Goal: Information Seeking & Learning: Learn about a topic

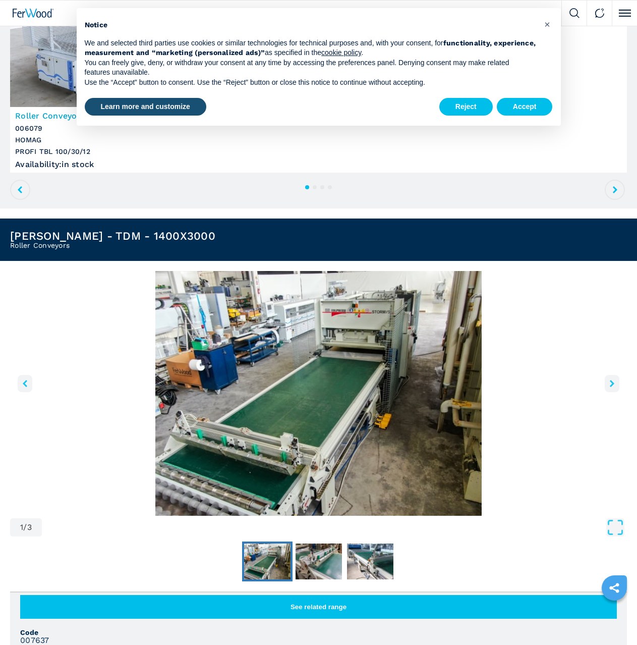
scroll to position [101, 0]
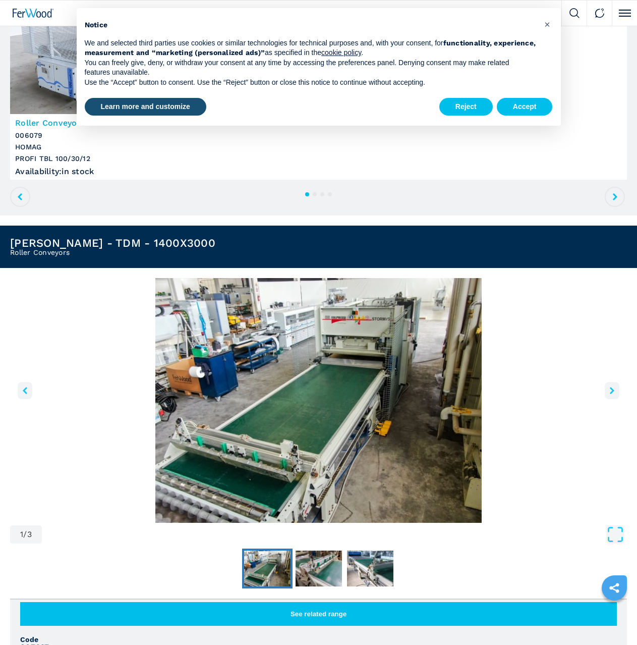
click at [612, 391] on icon "right-button" at bounding box center [612, 390] width 5 height 7
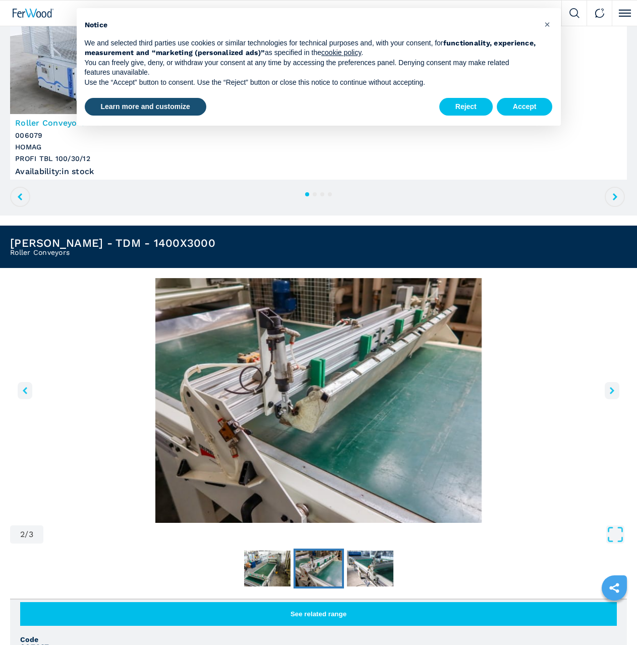
click at [612, 391] on icon "right-button" at bounding box center [612, 390] width 5 height 7
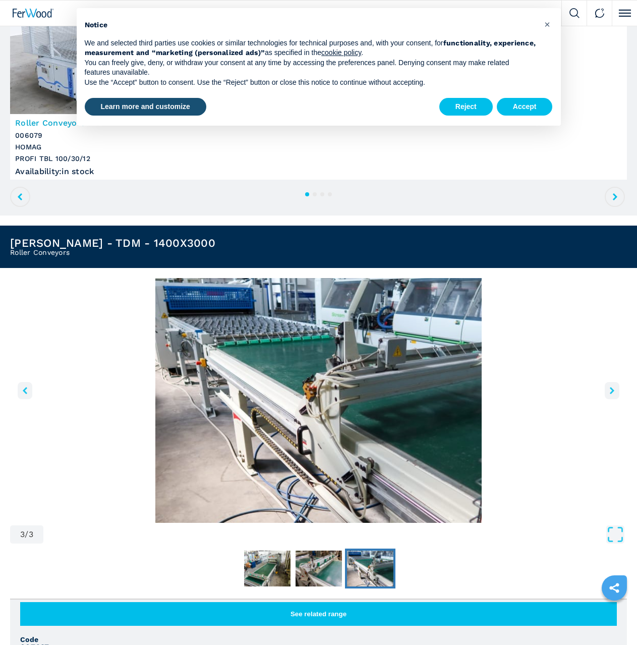
click at [612, 391] on icon "right-button" at bounding box center [612, 390] width 5 height 7
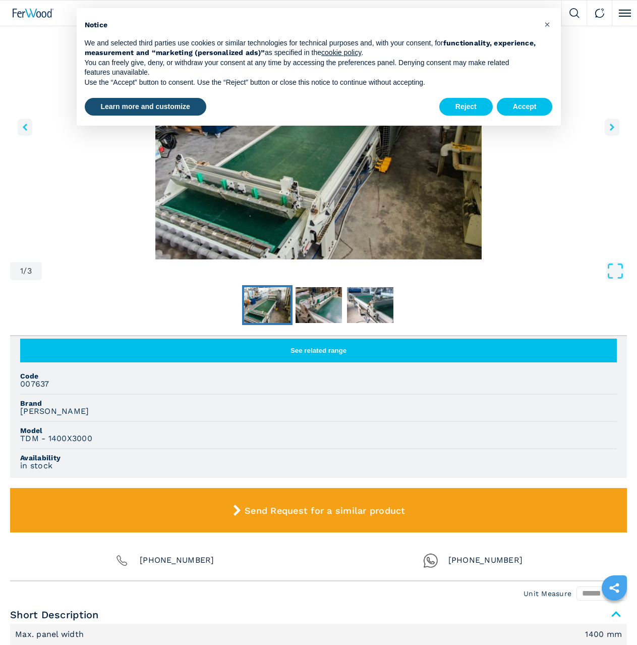
scroll to position [404, 0]
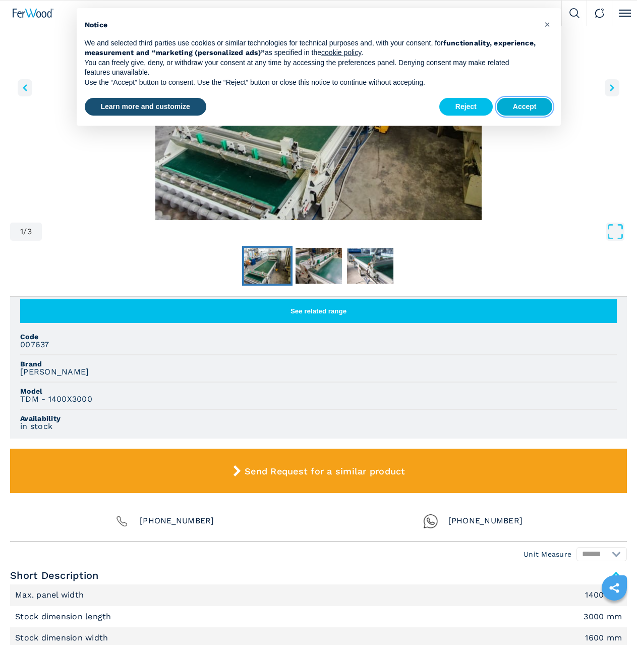
click at [532, 104] on button "Accept" at bounding box center [525, 107] width 56 height 18
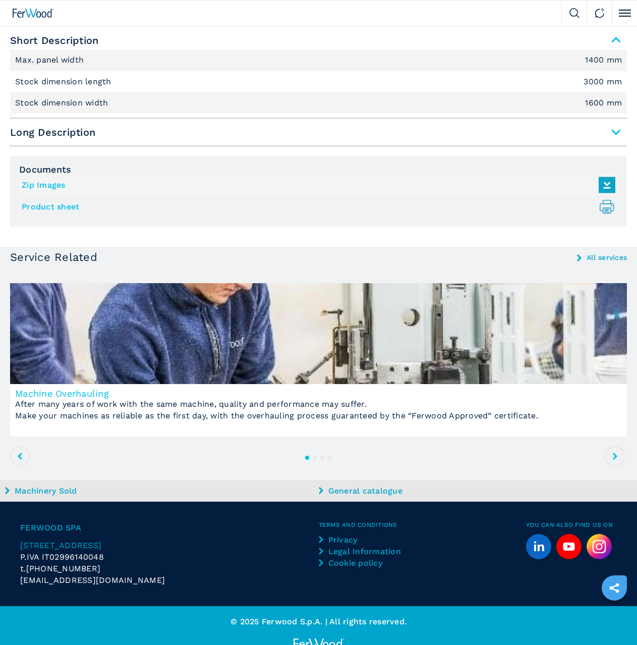
scroll to position [959, 0]
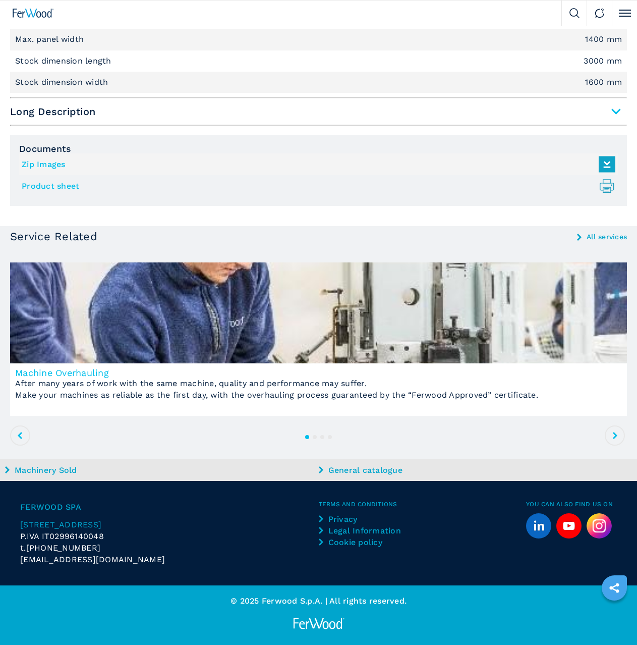
click at [616, 438] on icon at bounding box center [615, 435] width 5 height 7
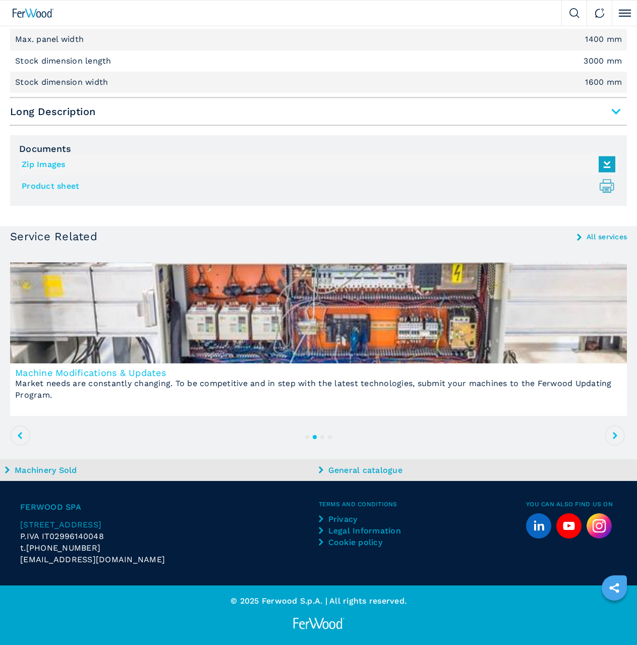
click at [616, 438] on icon at bounding box center [615, 435] width 5 height 7
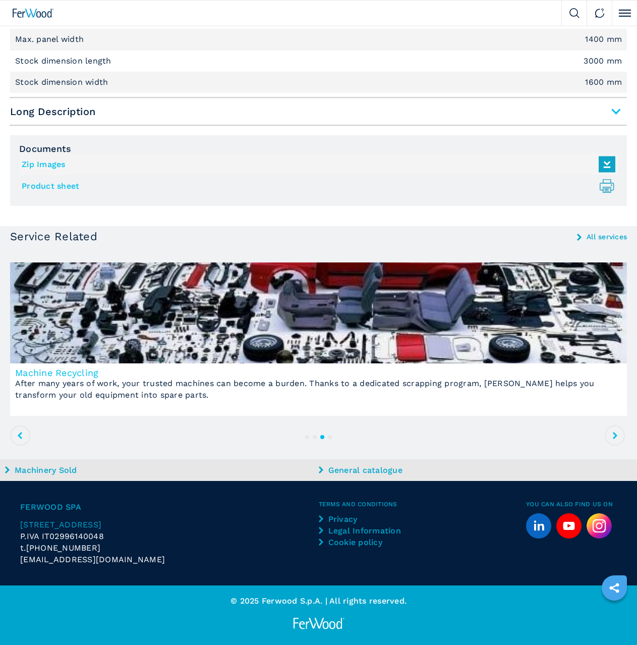
click at [616, 438] on icon at bounding box center [615, 435] width 5 height 7
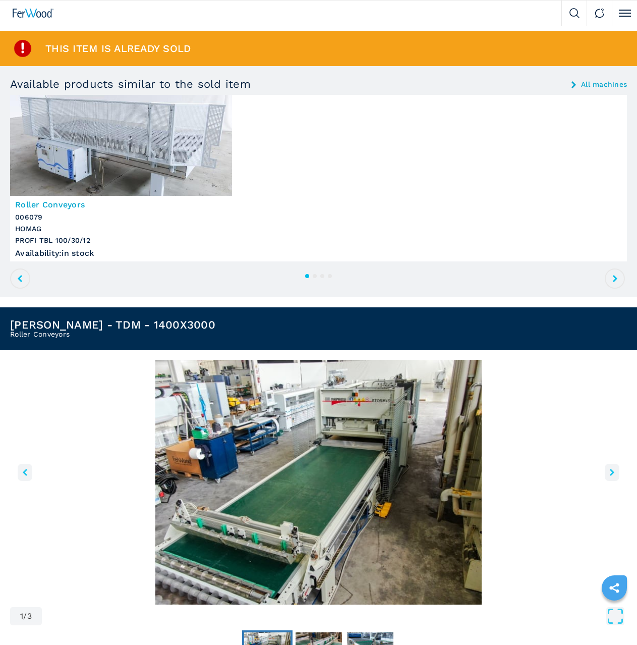
scroll to position [0, 0]
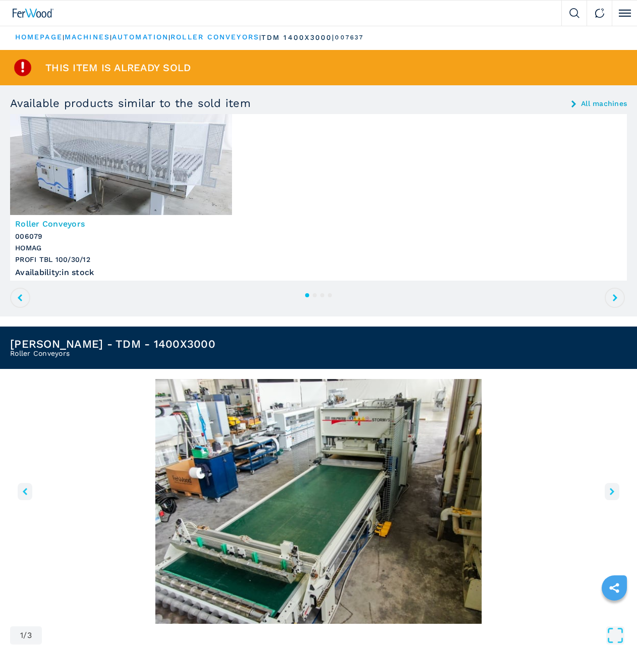
click at [587, 102] on link "All machines" at bounding box center [604, 103] width 46 height 7
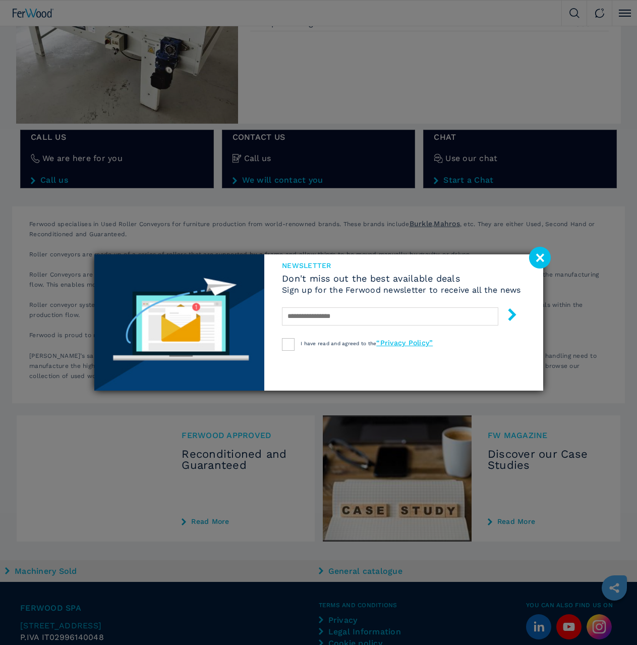
scroll to position [1362, 0]
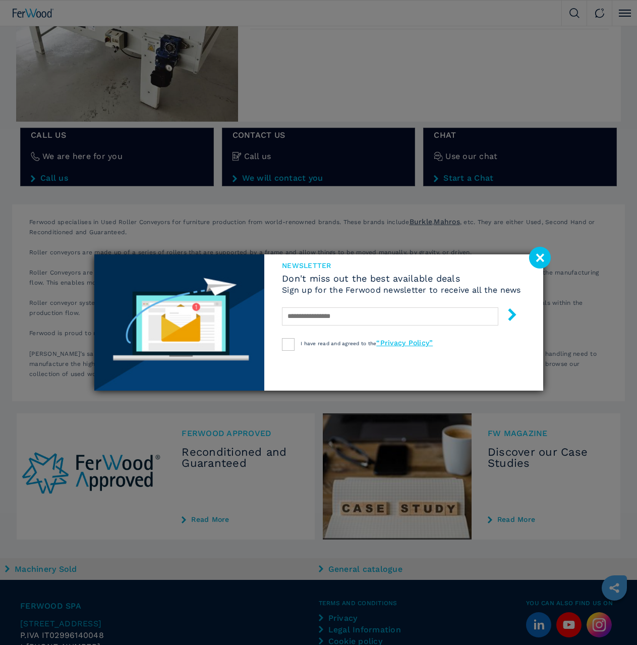
click at [535, 255] on image at bounding box center [540, 258] width 22 height 22
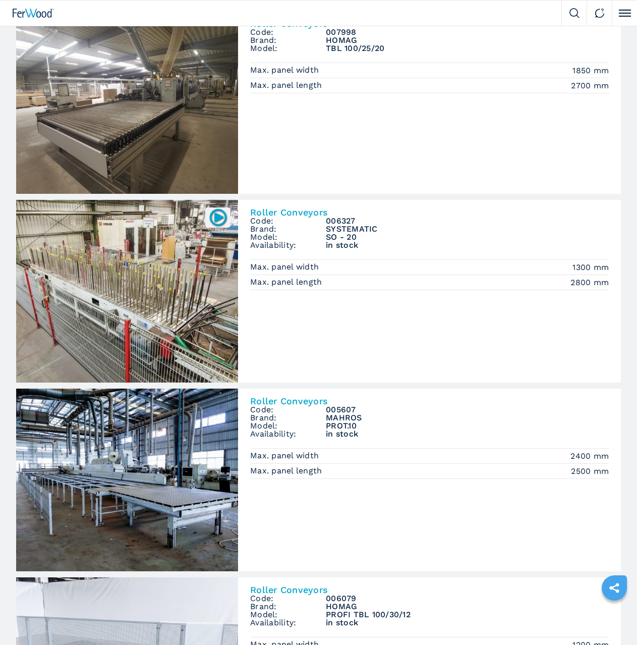
scroll to position [0, 0]
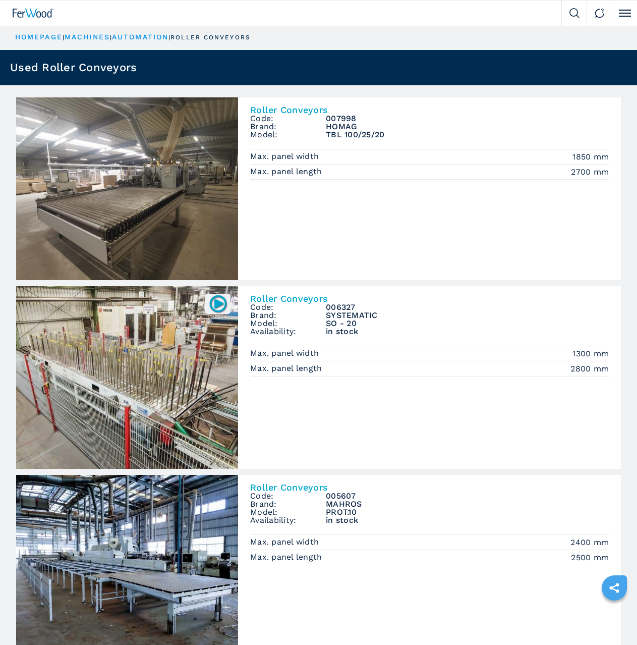
click at [101, 36] on link "machines" at bounding box center [87, 37] width 45 height 8
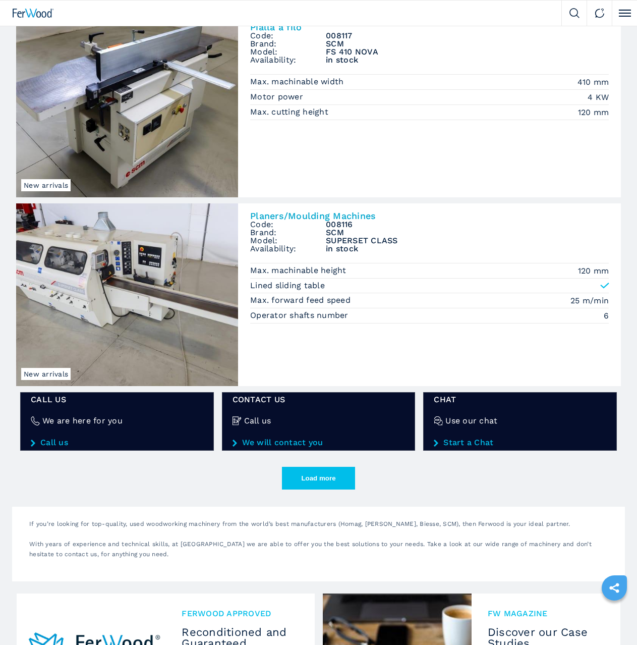
scroll to position [1413, 0]
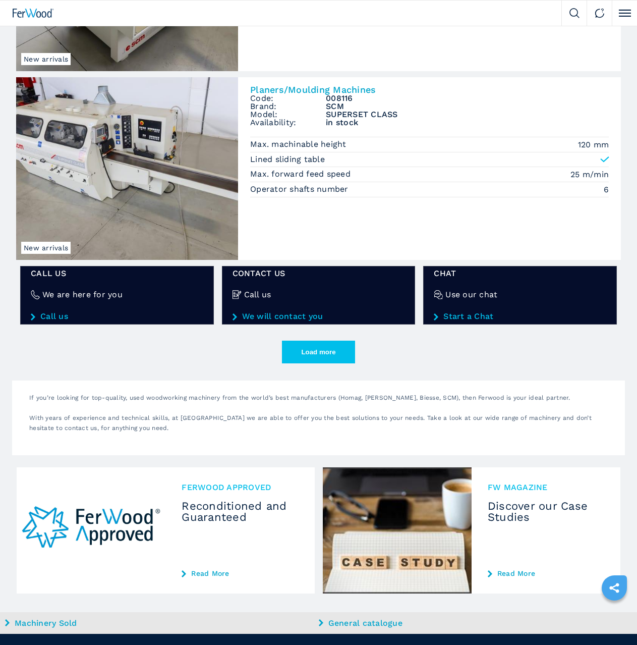
click at [319, 356] on button "Load more" at bounding box center [318, 352] width 73 height 23
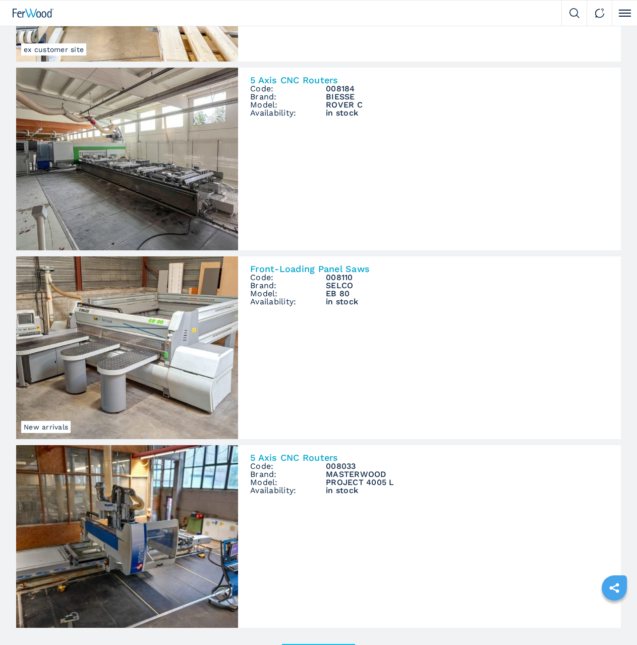
scroll to position [2825, 0]
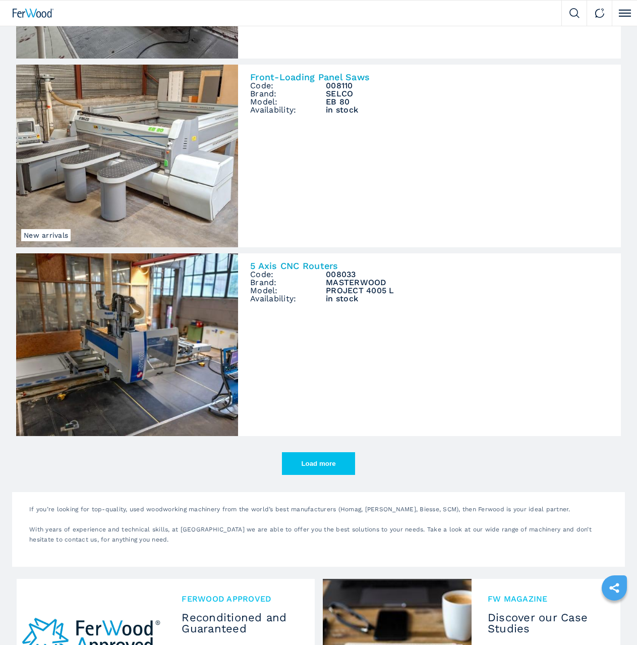
click at [351, 469] on button "Load more" at bounding box center [318, 463] width 73 height 23
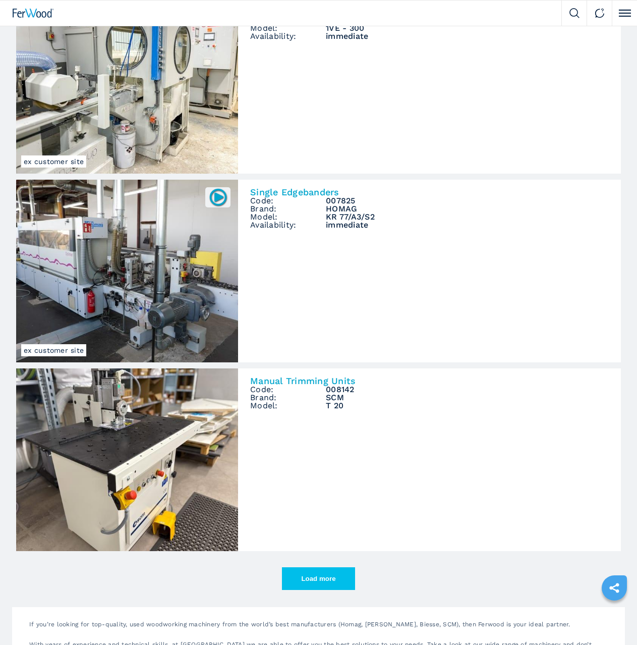
scroll to position [4238, 0]
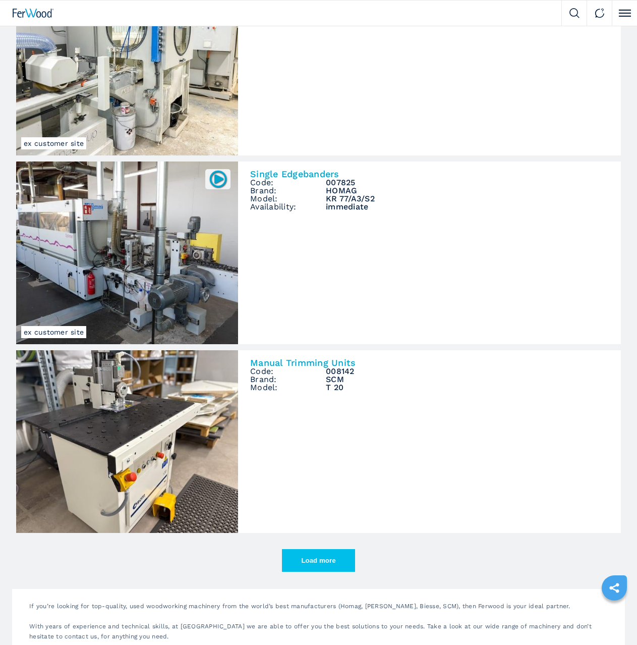
click at [323, 556] on button "Load more" at bounding box center [318, 560] width 73 height 23
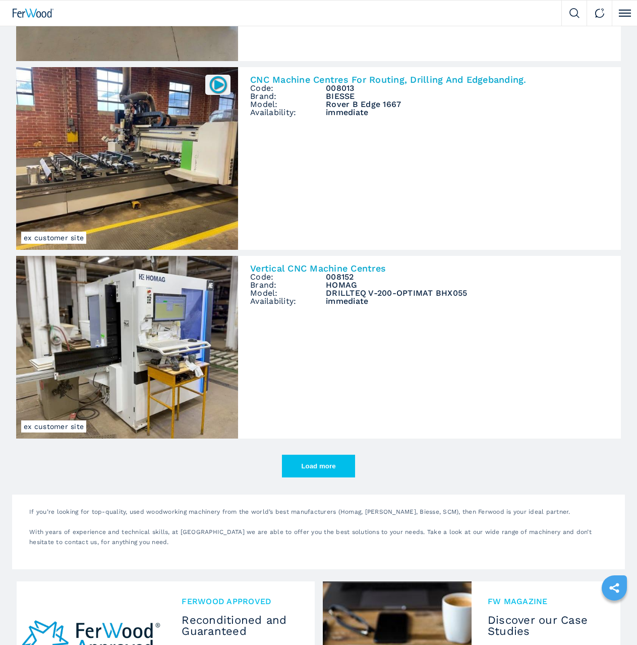
scroll to position [5852, 0]
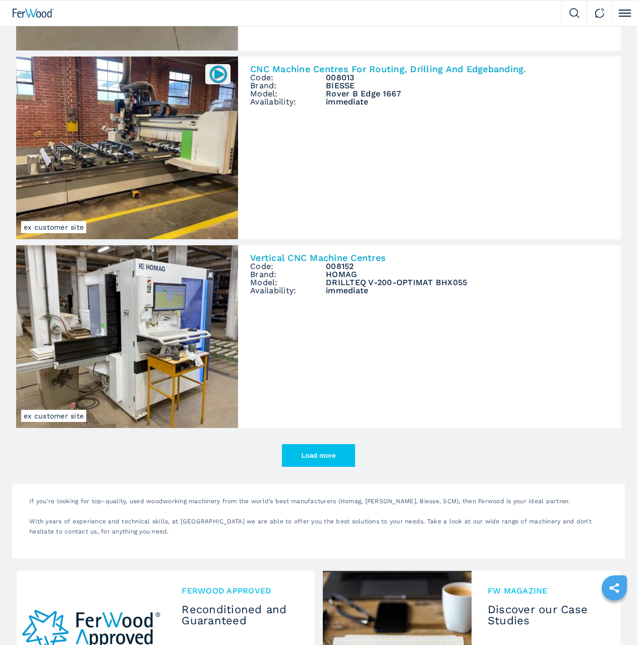
click at [317, 453] on button "Load more" at bounding box center [318, 455] width 73 height 23
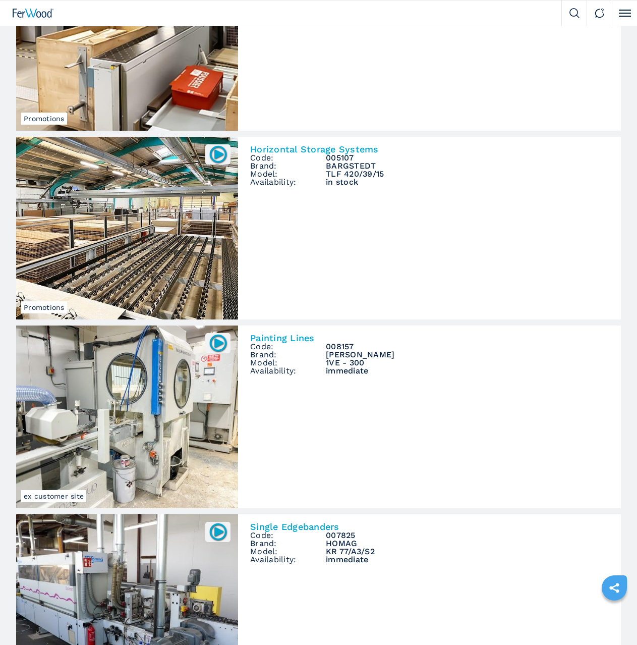
scroll to position [3885, 0]
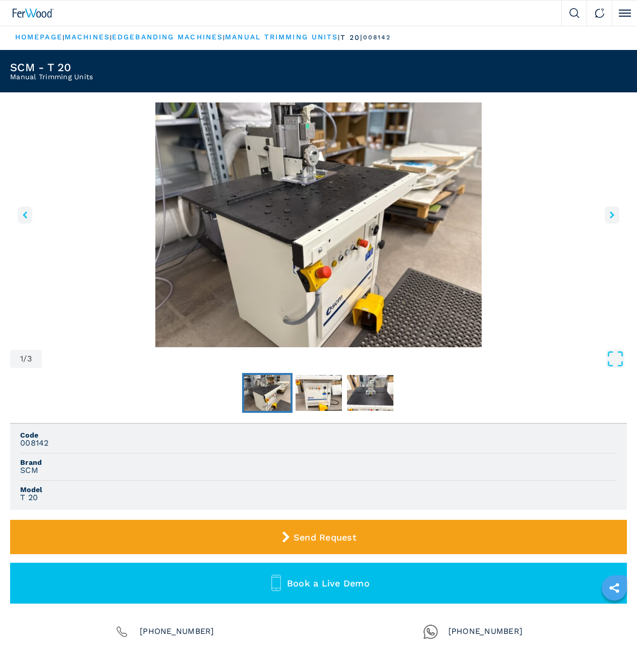
click at [603, 221] on img "Go to Slide 1" at bounding box center [318, 224] width 617 height 245
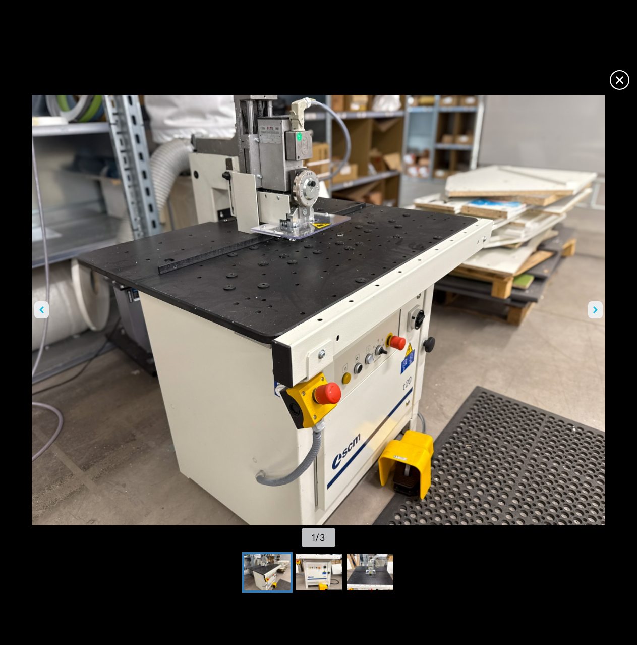
click at [592, 308] on button "right-button" at bounding box center [595, 309] width 15 height 17
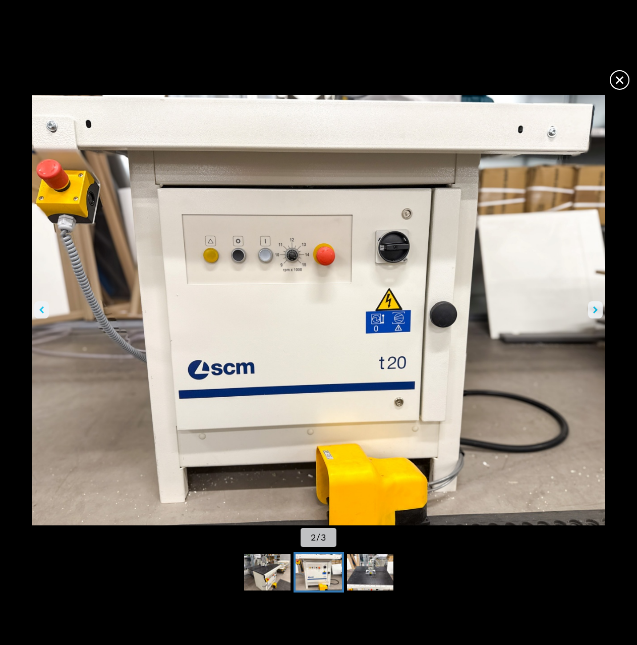
click at [592, 308] on button "right-button" at bounding box center [595, 309] width 15 height 17
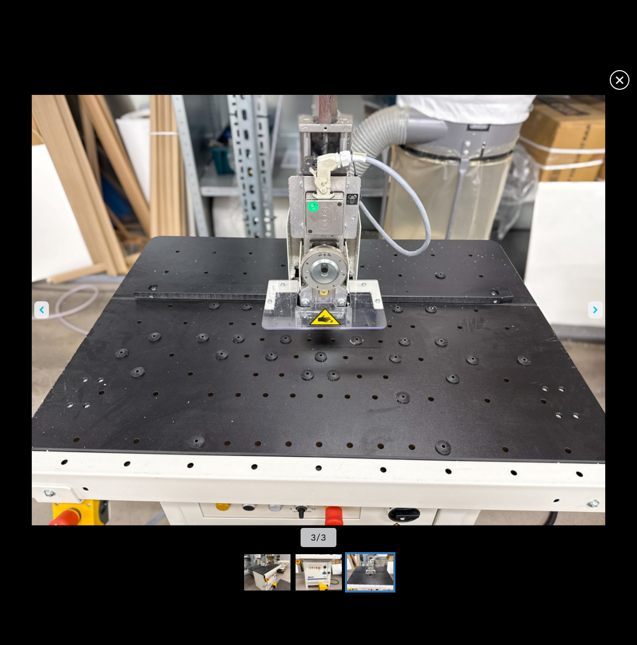
click at [592, 308] on button "right-button" at bounding box center [595, 309] width 15 height 17
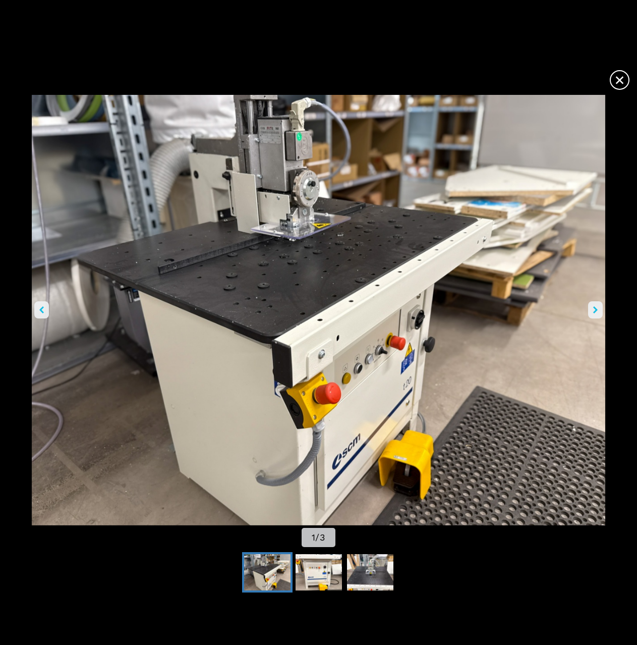
click at [592, 308] on button "right-button" at bounding box center [595, 309] width 15 height 17
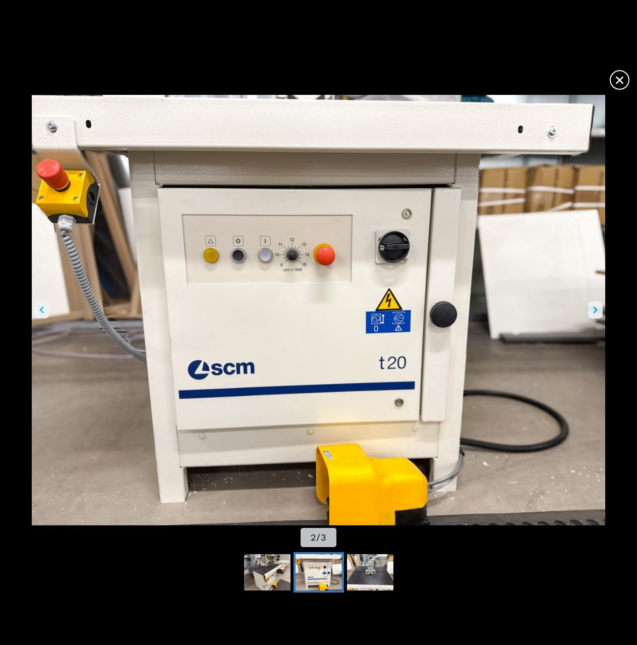
click at [592, 308] on button "right-button" at bounding box center [595, 309] width 15 height 17
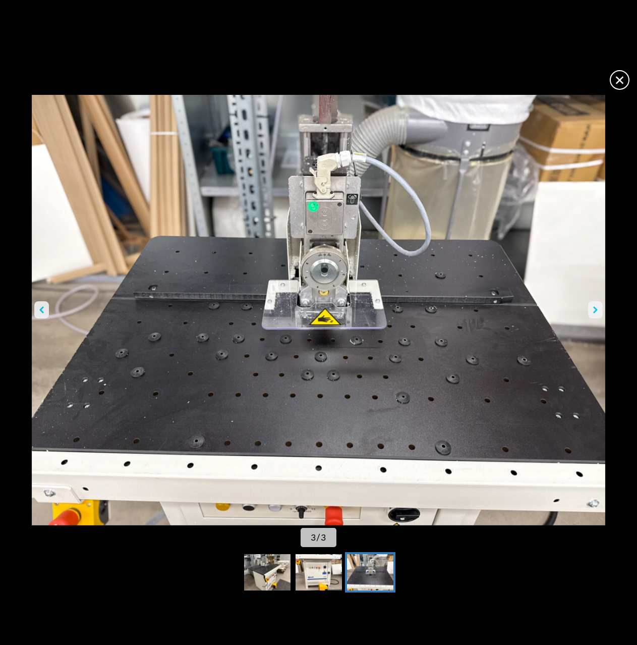
click at [592, 308] on button "right-button" at bounding box center [595, 309] width 15 height 17
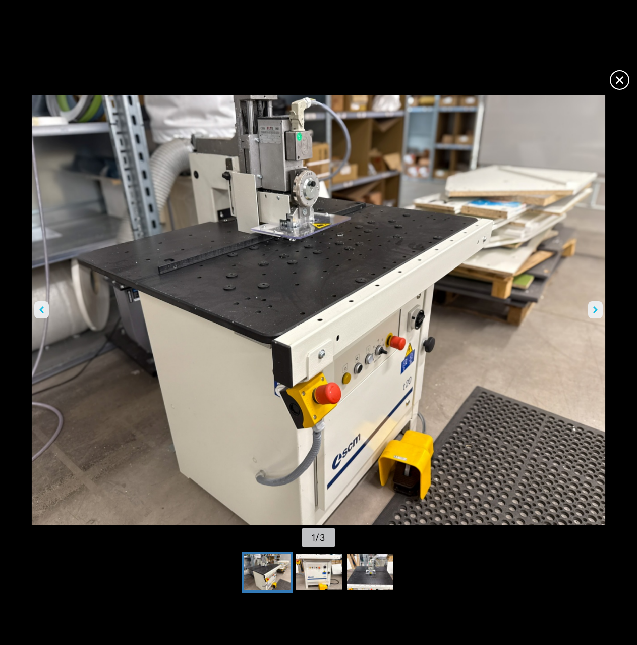
click at [592, 308] on button "right-button" at bounding box center [595, 309] width 15 height 17
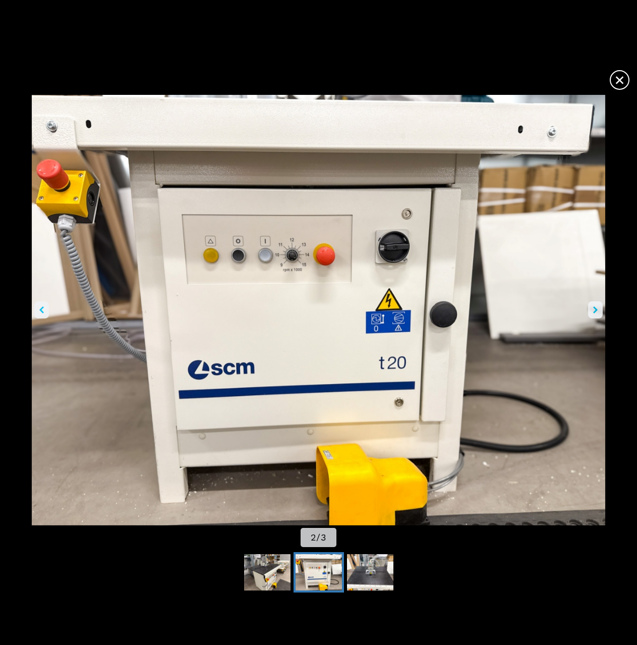
click at [592, 308] on button "right-button" at bounding box center [595, 309] width 15 height 17
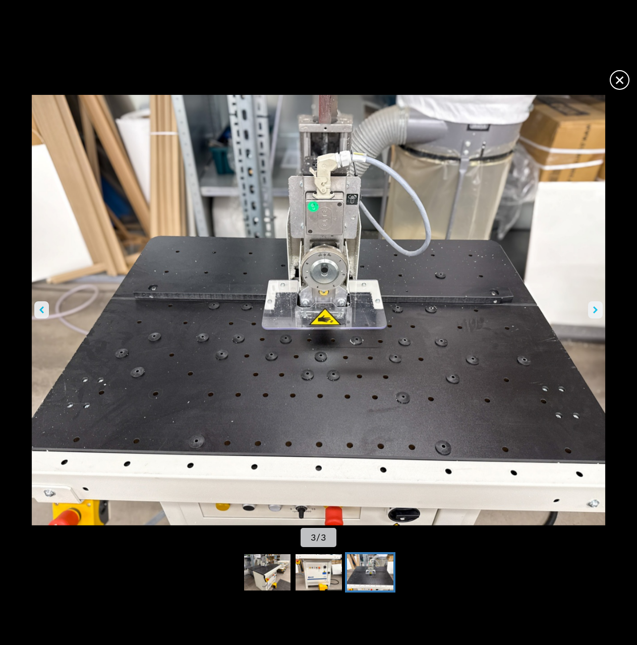
click at [592, 308] on button "right-button" at bounding box center [595, 309] width 15 height 17
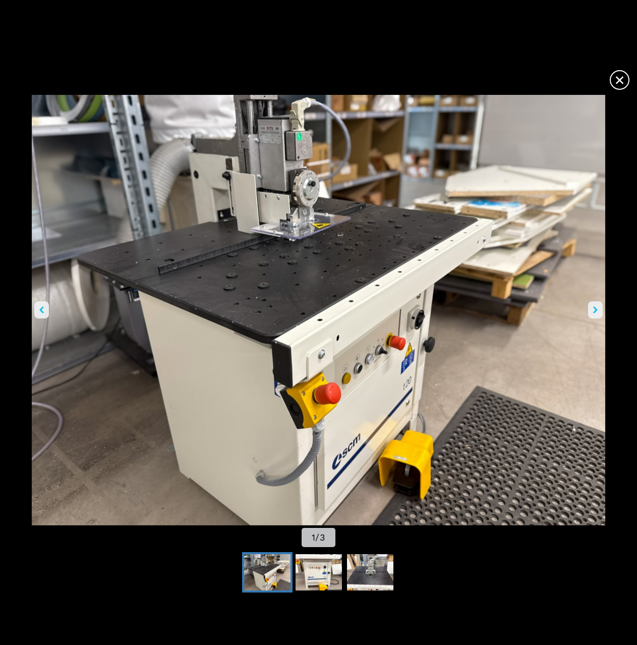
click at [616, 76] on span "×" at bounding box center [620, 78] width 18 height 18
